Goal: Task Accomplishment & Management: Use online tool/utility

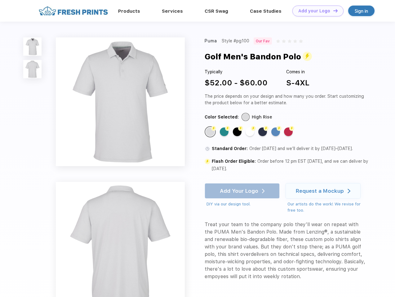
click at [315, 11] on link "Add your Logo Design Tool" at bounding box center [317, 11] width 51 height 11
click at [0, 0] on div "Design Tool" at bounding box center [0, 0] width 0 height 0
click at [332, 11] on link "Add your Logo Design Tool" at bounding box center [317, 11] width 51 height 11
click at [33, 46] on img at bounding box center [32, 46] width 18 height 18
click at [33, 69] on img at bounding box center [32, 69] width 18 height 18
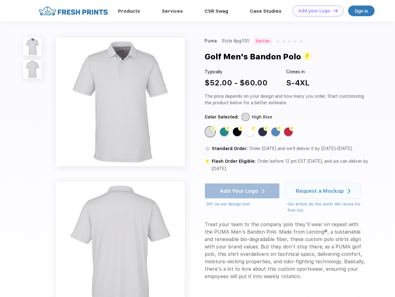
click at [211, 132] on div "Flash Color" at bounding box center [210, 132] width 9 height 9
click at [225, 132] on div "Flash Color" at bounding box center [224, 132] width 9 height 9
click at [238, 132] on div "Flash Color" at bounding box center [237, 132] width 9 height 9
click at [250, 132] on div "Flash Color" at bounding box center [249, 132] width 9 height 9
click at [263, 132] on div "Flash Color" at bounding box center [262, 132] width 9 height 9
